Goal: Task Accomplishment & Management: Manage account settings

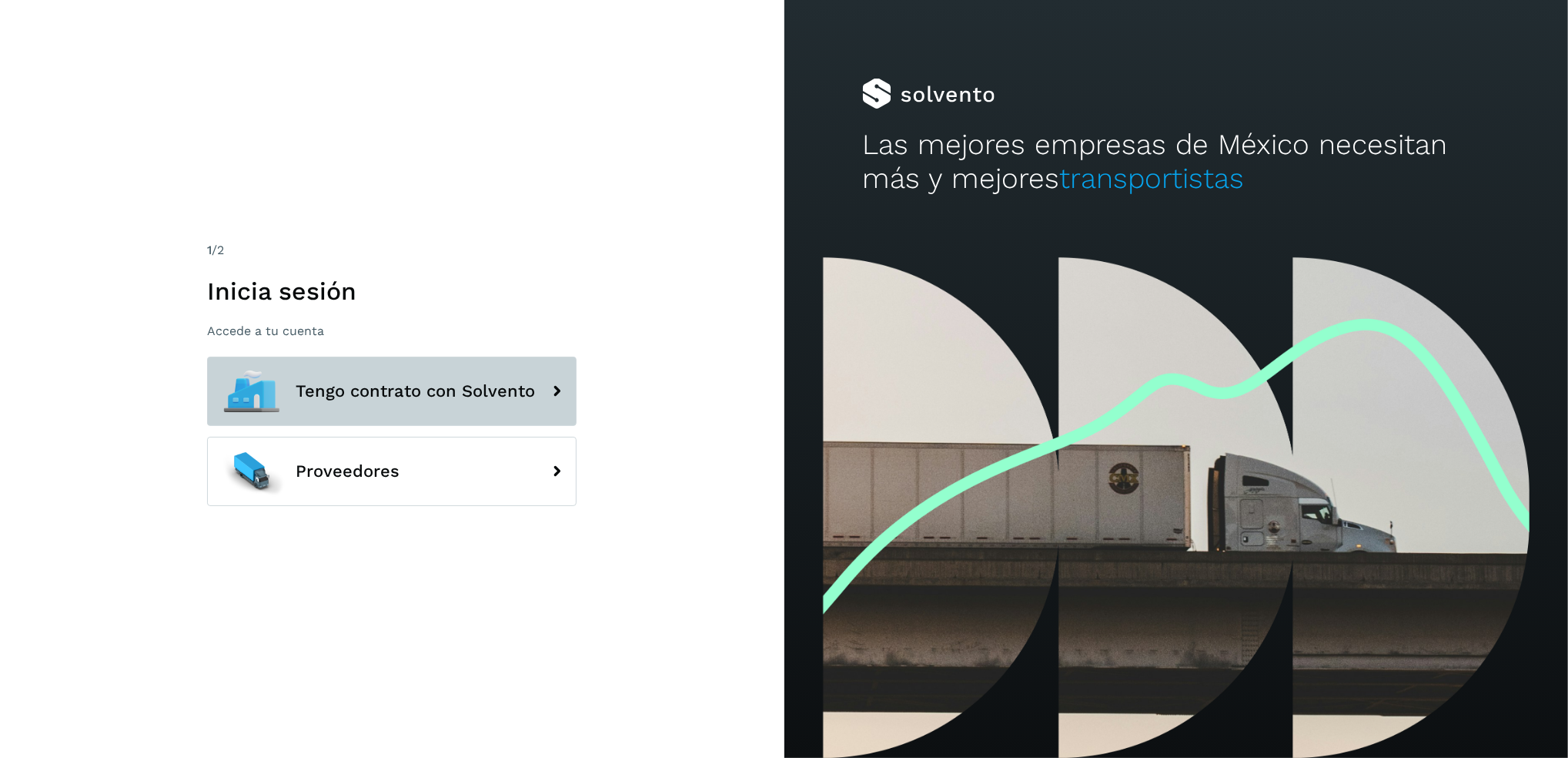
click at [528, 382] on span "Tengo contrato con Solvento" at bounding box center [415, 391] width 240 height 19
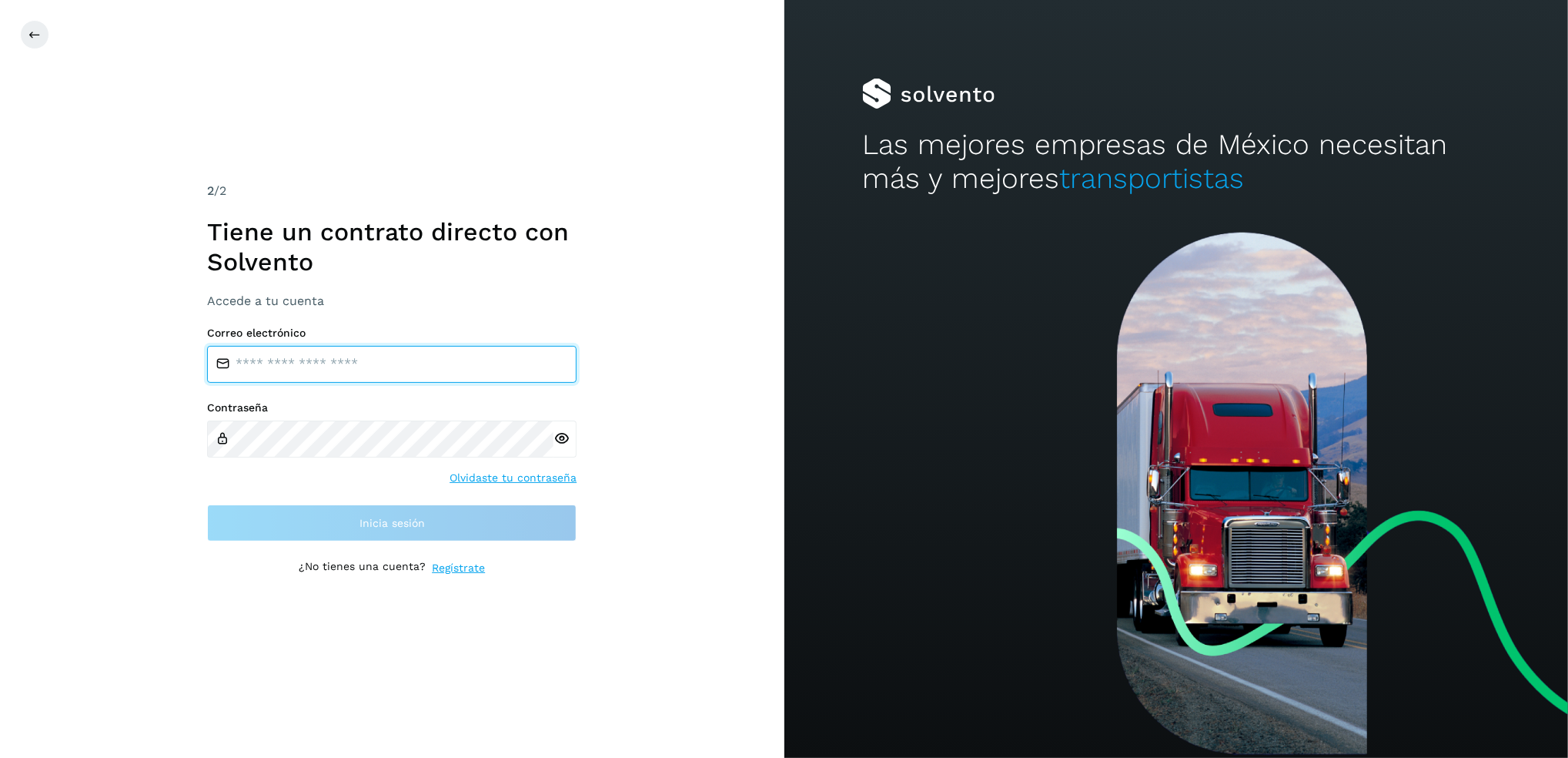
type input "**********"
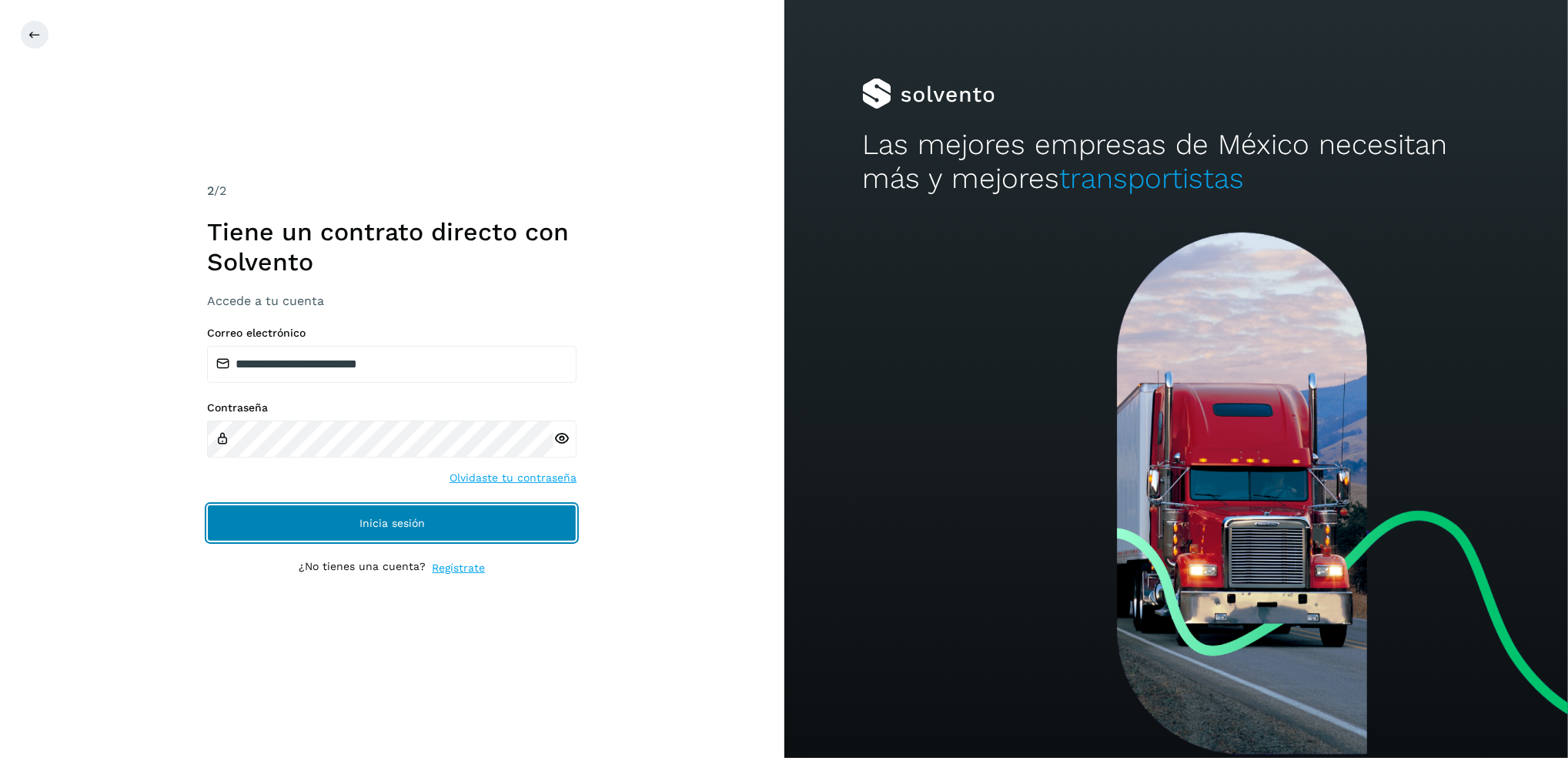
drag, startPoint x: 475, startPoint y: 525, endPoint x: 558, endPoint y: 528, distance: 83.1
click at [476, 525] on button "Inicia sesión" at bounding box center [391, 523] width 369 height 37
click at [333, 520] on button "Inicia sesión" at bounding box center [391, 523] width 369 height 37
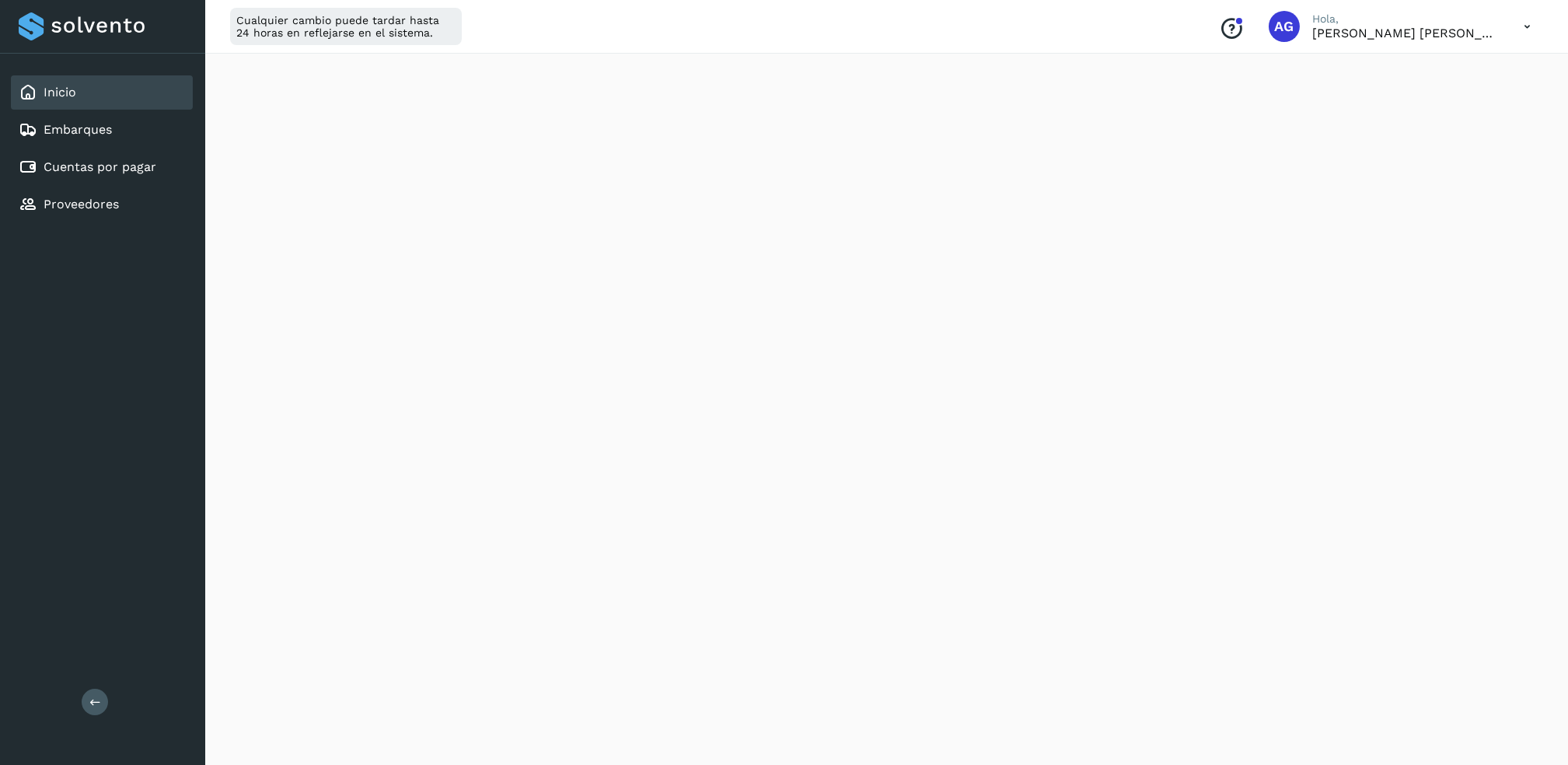
scroll to position [323, 0]
